Goal: Register for event/course

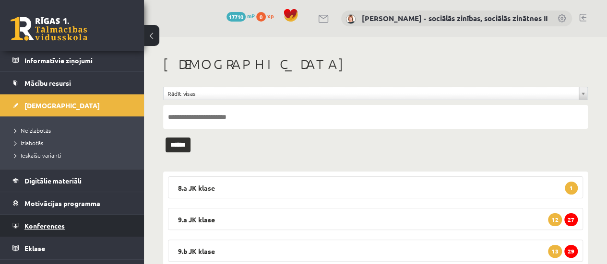
click at [43, 222] on span "Konferences" at bounding box center [44, 226] width 40 height 9
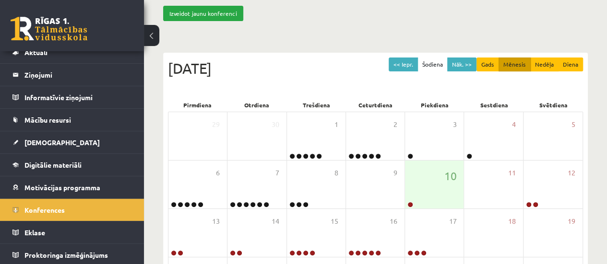
scroll to position [82, 0]
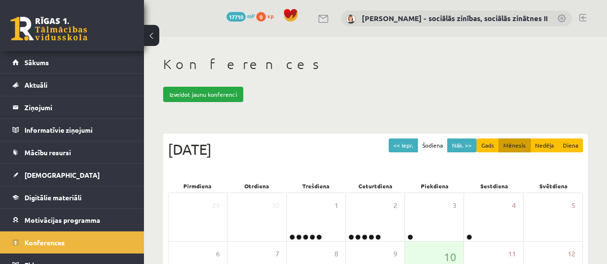
scroll to position [82, 0]
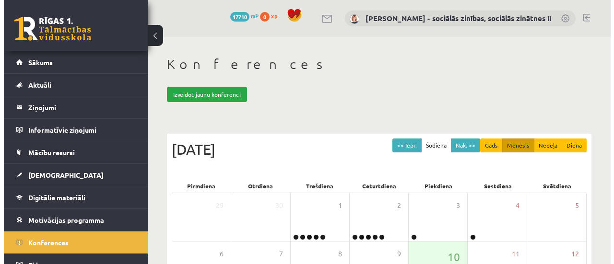
scroll to position [82, 0]
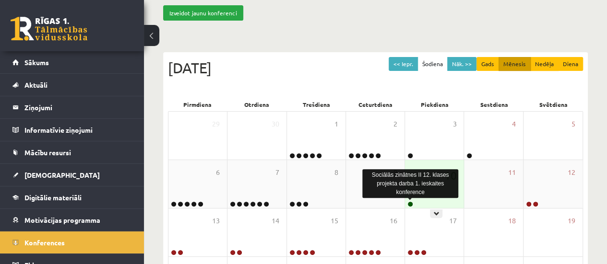
click at [410, 204] on link at bounding box center [411, 205] width 6 height 6
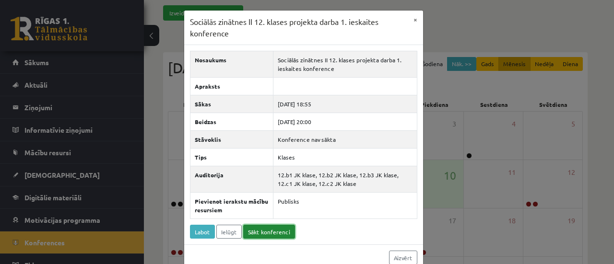
click at [268, 229] on link "Sākt konferenci" at bounding box center [269, 232] width 52 height 14
